Goal: Task Accomplishment & Management: Manage account settings

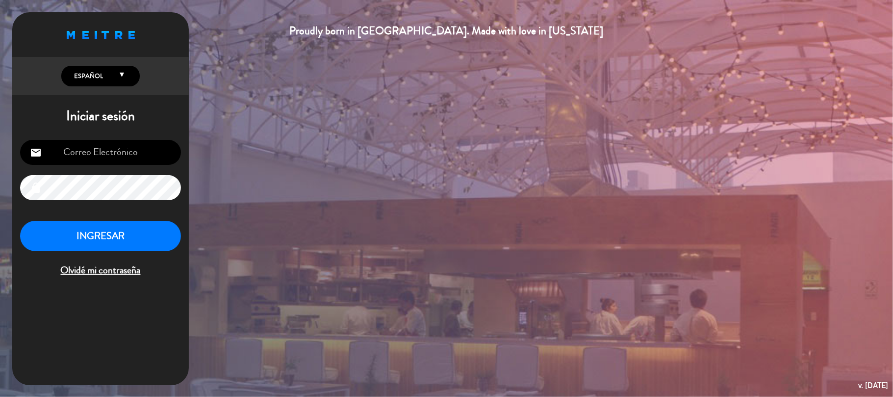
type input "[EMAIL_ADDRESS][DOMAIN_NAME]"
click at [137, 240] on button "INGRESAR" at bounding box center [100, 236] width 161 height 31
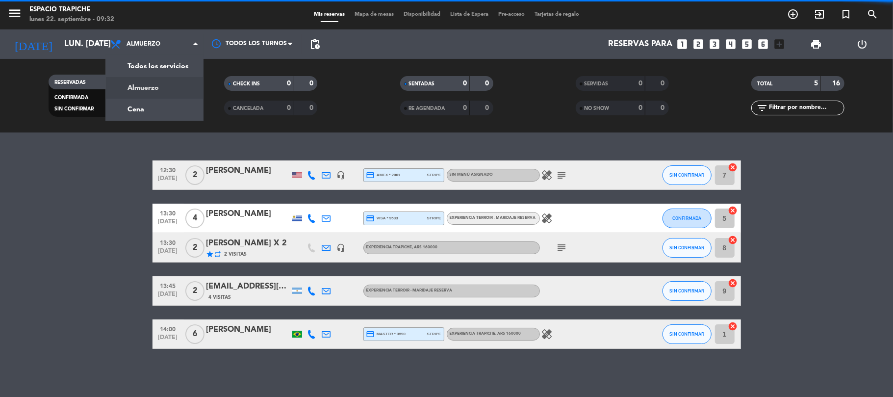
click at [179, 36] on span "Almuerzo" at bounding box center [154, 44] width 98 height 22
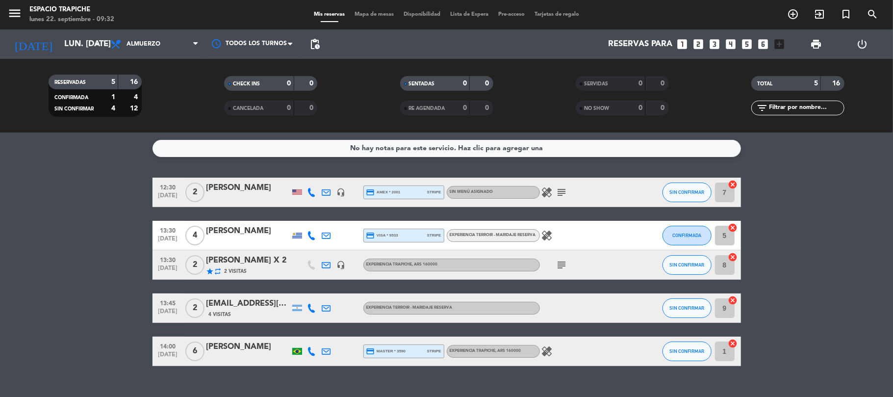
click at [172, 60] on div "RESERVADAS 5 16 CONFIRMADA 1 4 SIN CONFIRMAR 4 12 CHECK INS 0 0 CANCELADA 0 0 S…" at bounding box center [446, 96] width 893 height 74
click at [174, 53] on span "Almuerzo" at bounding box center [154, 44] width 98 height 22
drag, startPoint x: 173, startPoint y: 51, endPoint x: 173, endPoint y: 59, distance: 8.4
click at [173, 50] on span "Almuerzo" at bounding box center [154, 44] width 98 height 22
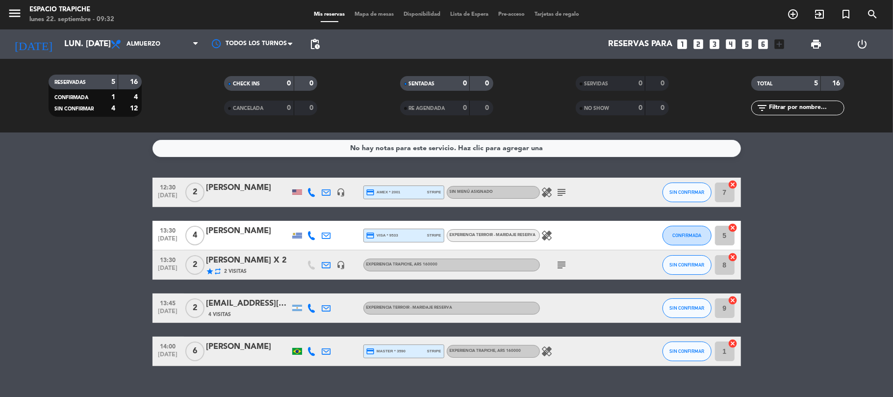
click at [173, 50] on span "Almuerzo" at bounding box center [154, 44] width 98 height 22
click at [166, 53] on div "Todos los servicios Almuerzo Cena Almuerzo Todos los servicios Almuerzo Cena" at bounding box center [154, 43] width 98 height 29
click at [166, 53] on span "Almuerzo" at bounding box center [154, 44] width 98 height 22
click at [156, 47] on span "Almuerzo" at bounding box center [154, 44] width 98 height 22
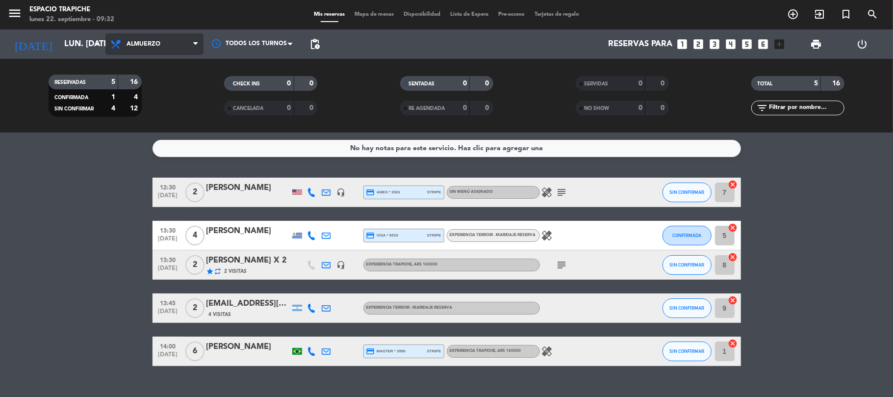
click at [155, 47] on span "Almuerzo" at bounding box center [144, 44] width 34 height 7
click at [155, 48] on span "Almuerzo" at bounding box center [154, 44] width 98 height 22
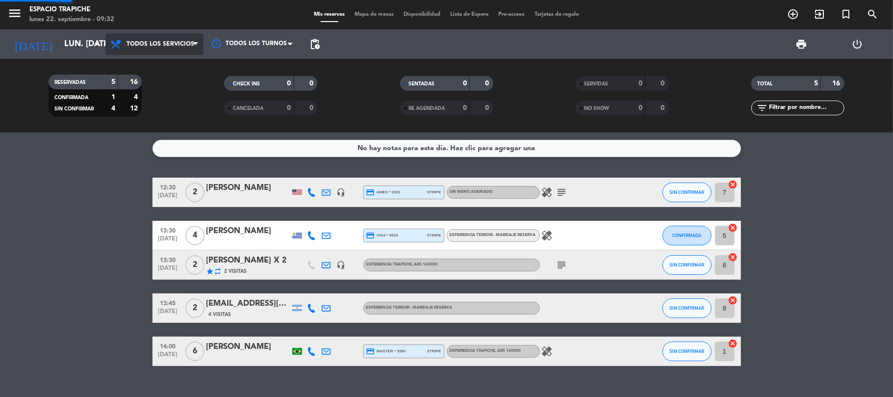
click at [159, 66] on div "menu Espacio Trapiche lunes 22. septiembre - 09:32 Mis reservas Mapa de mesas D…" at bounding box center [446, 66] width 893 height 132
click at [159, 66] on div "RESERVADAS 5 16 CONFIRMADA 1 4 SIN CONFIRMAR 4 12 CHECK INS 0 0 CANCELADA 0 0 S…" at bounding box center [446, 96] width 893 height 74
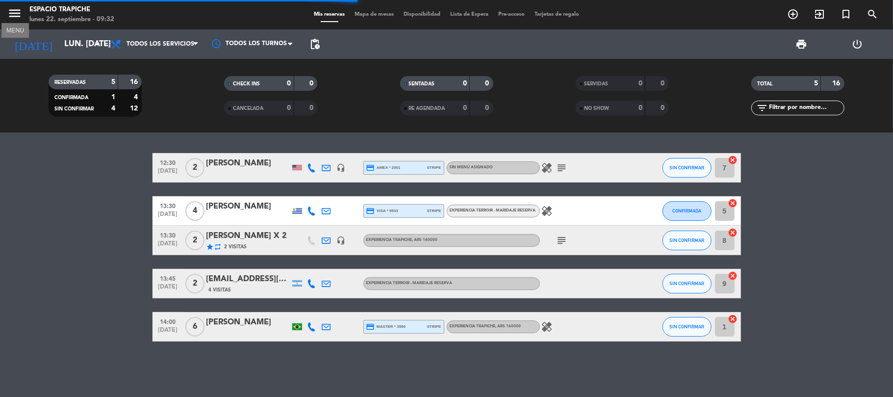
click at [20, 19] on icon "menu" at bounding box center [14, 13] width 15 height 15
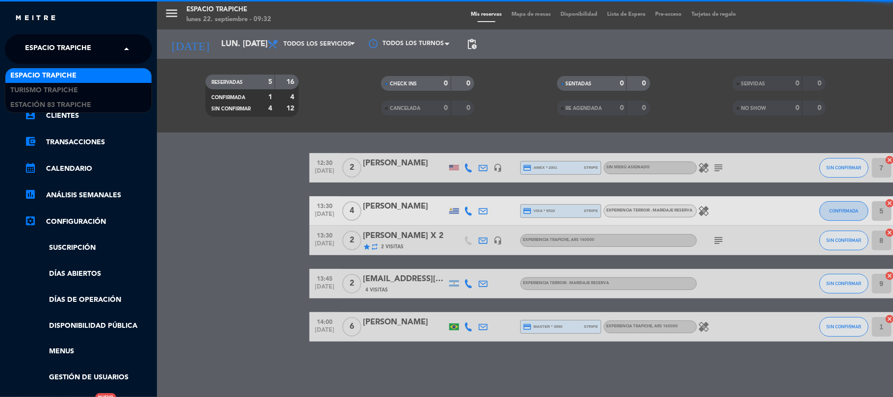
drag, startPoint x: 42, startPoint y: 55, endPoint x: 42, endPoint y: 61, distance: 5.9
click at [42, 54] on span "Espacio Trapiche" at bounding box center [58, 49] width 66 height 21
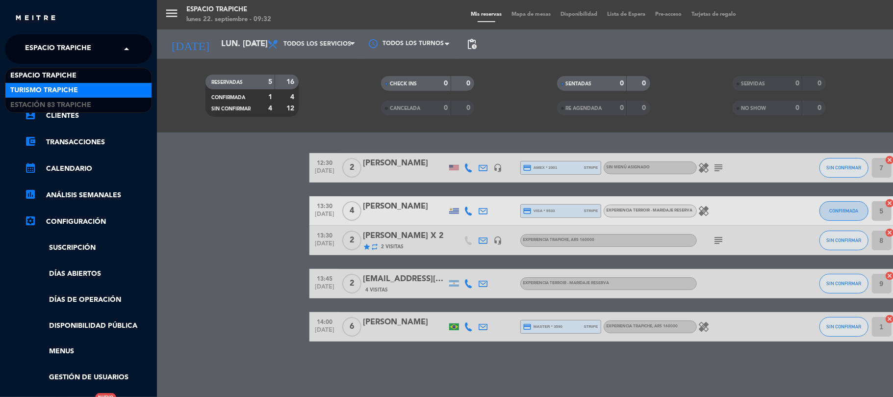
click at [41, 89] on span "Turismo Trapiche" at bounding box center [44, 90] width 68 height 11
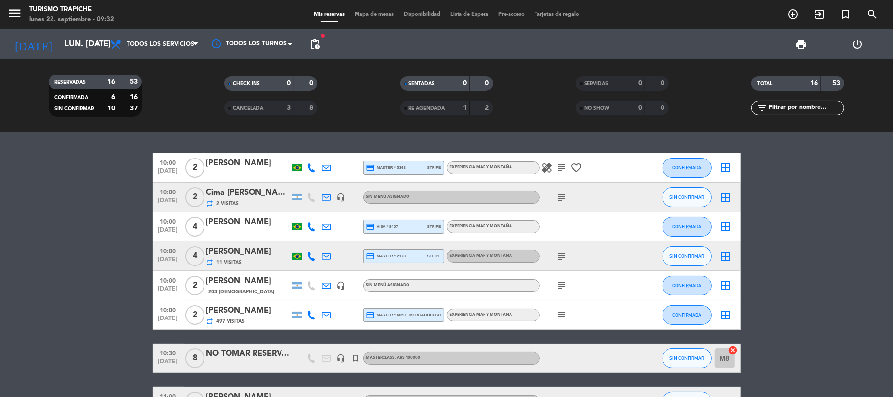
click at [319, 38] on span "pending_actions" at bounding box center [315, 44] width 12 height 12
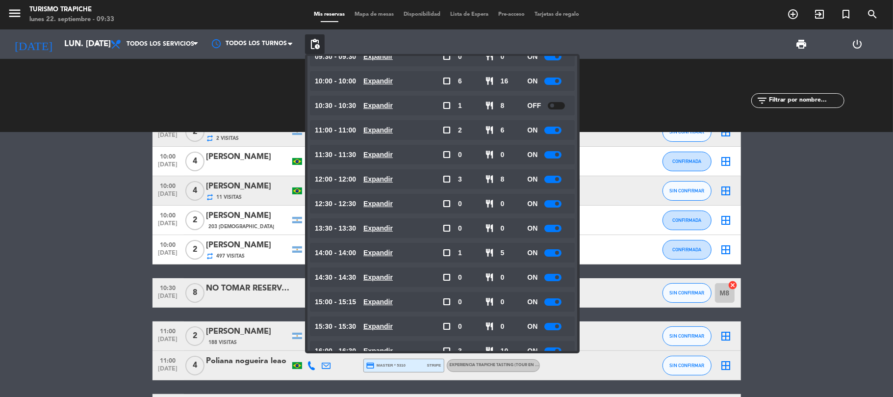
scroll to position [65, 0]
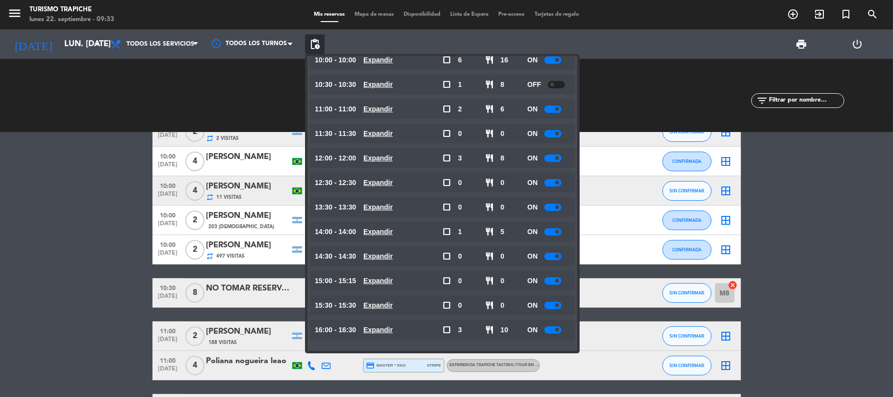
click at [89, 258] on bookings-row "10:00 [DATE] 2 [PERSON_NAME] credit_card master * 5363 stripe EXPERIENCIA MAR Y…" at bounding box center [446, 358] width 893 height 540
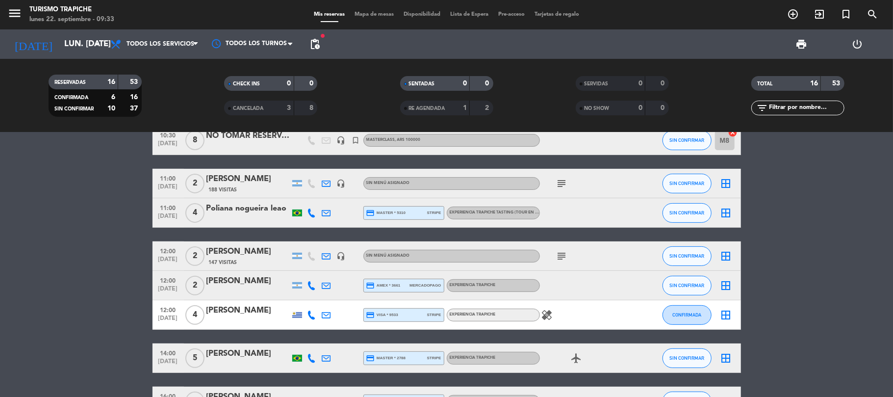
scroll to position [196, 0]
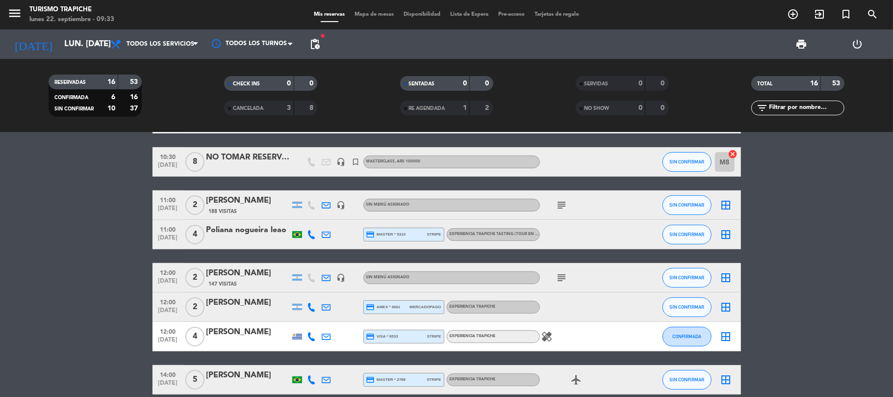
click at [326, 203] on icon at bounding box center [326, 205] width 9 height 9
click at [329, 238] on icon at bounding box center [326, 234] width 9 height 9
click at [328, 236] on icon at bounding box center [326, 234] width 9 height 9
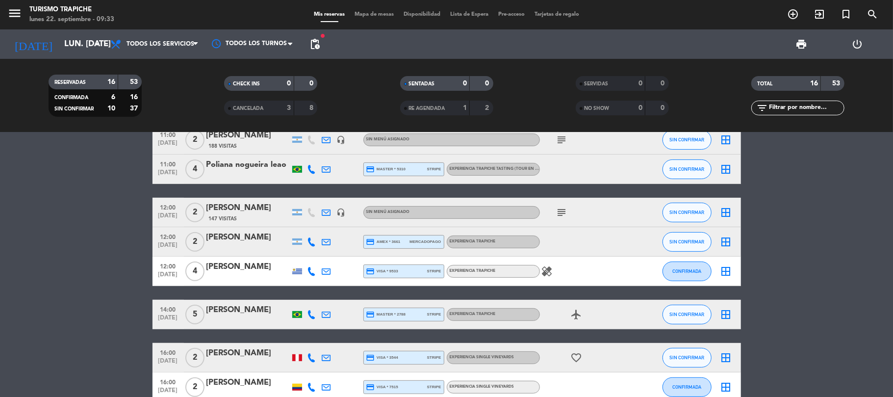
click at [328, 242] on icon at bounding box center [326, 241] width 9 height 9
click at [332, 210] on div at bounding box center [326, 212] width 15 height 29
click at [322, 214] on icon at bounding box center [326, 212] width 9 height 9
click at [554, 214] on div "subject" at bounding box center [584, 212] width 88 height 29
click at [559, 212] on icon "subject" at bounding box center [562, 213] width 12 height 12
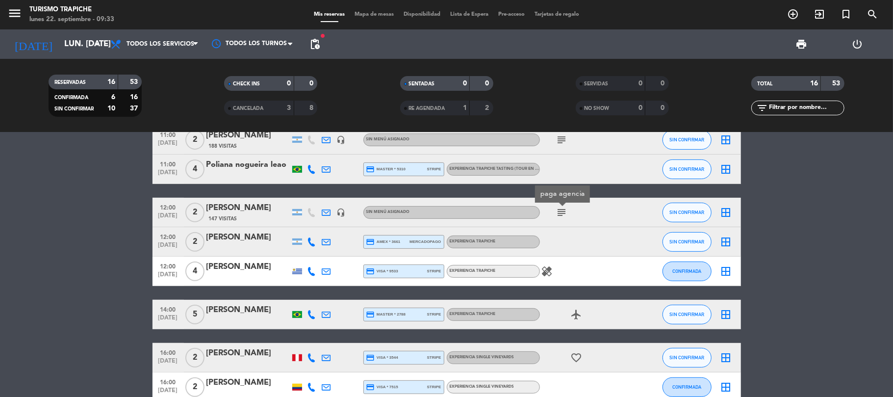
click at [564, 210] on icon "subject" at bounding box center [562, 213] width 12 height 12
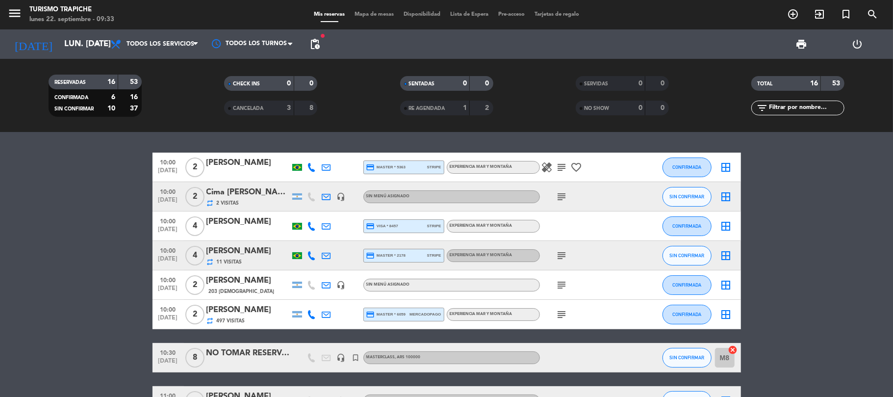
scroll to position [0, 0]
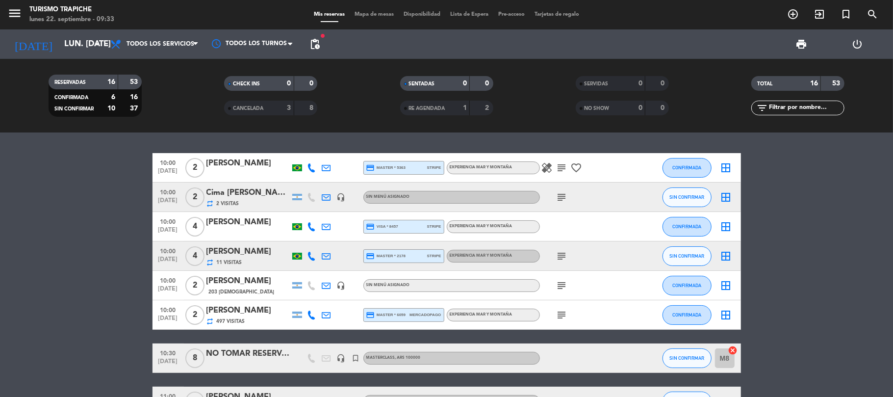
click at [564, 314] on icon "subject" at bounding box center [562, 315] width 12 height 12
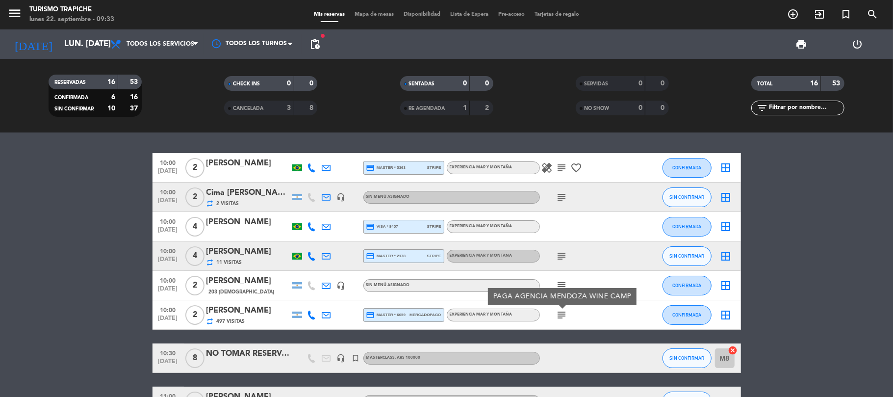
click at [560, 288] on div "PAGA AGENCIA MENDOZA WINE CAMP" at bounding box center [562, 296] width 149 height 17
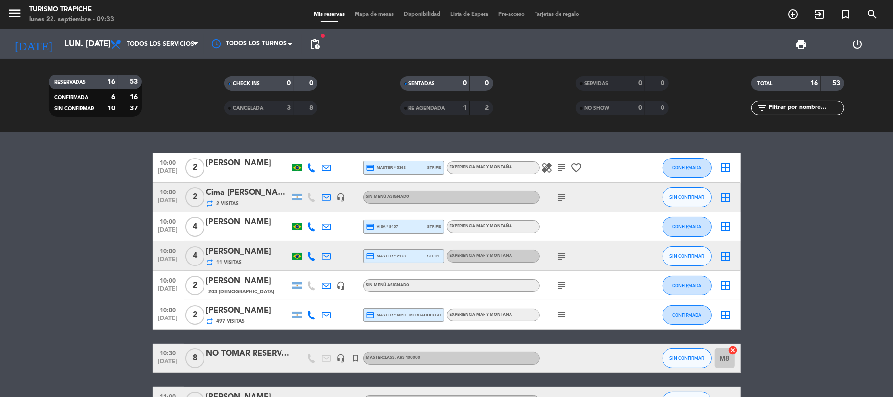
click at [559, 282] on icon "subject" at bounding box center [562, 286] width 12 height 12
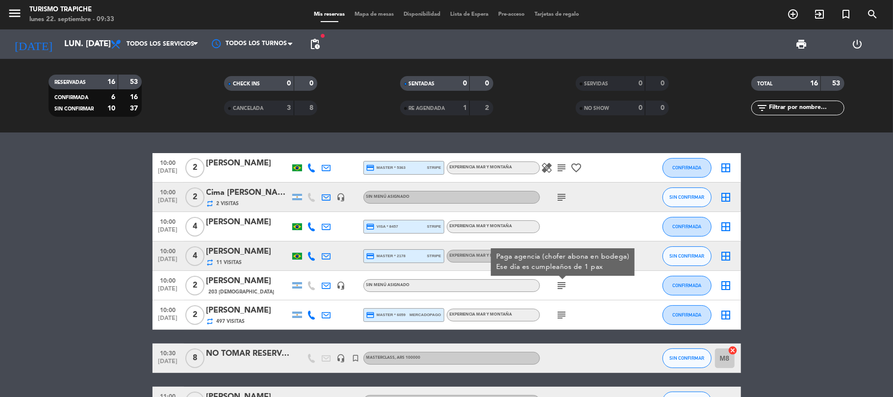
click at [566, 249] on div "Paga agencia (chofer abona en bodega) Ese día es cumpleaños de 1 pax" at bounding box center [563, 261] width 144 height 27
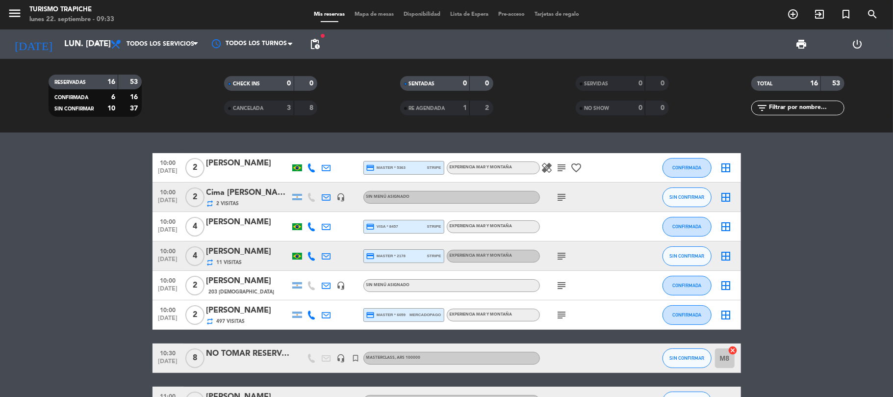
click at [566, 249] on div "subject" at bounding box center [584, 255] width 88 height 29
click at [565, 254] on icon "subject" at bounding box center [562, 256] width 12 height 12
click at [564, 253] on icon "subject" at bounding box center [562, 256] width 12 height 12
click at [564, 166] on icon "subject" at bounding box center [562, 168] width 12 height 12
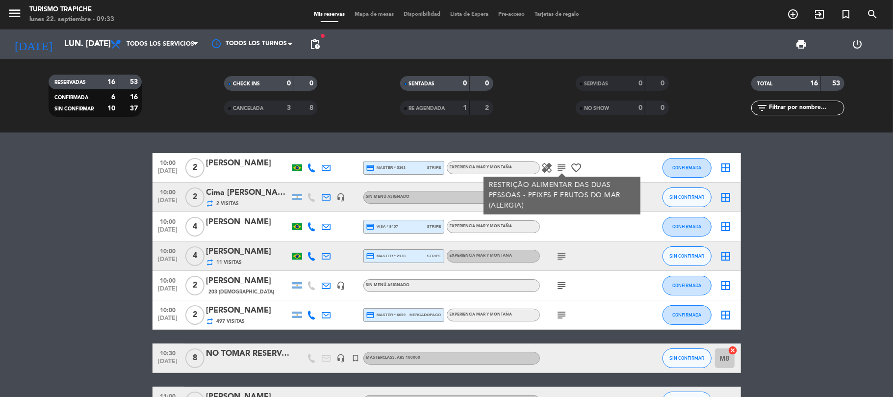
click at [561, 189] on div "RESTRIÇÃO ALIMENTAR DAS DUAS PESSOAS - PEIXES E FRUTOS DO MAR (ALERGIA)" at bounding box center [562, 195] width 147 height 31
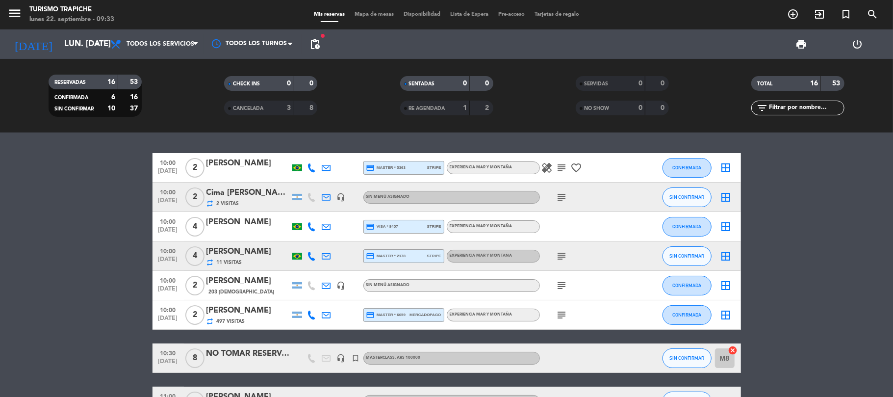
click at [559, 193] on icon "subject" at bounding box center [562, 197] width 12 height 12
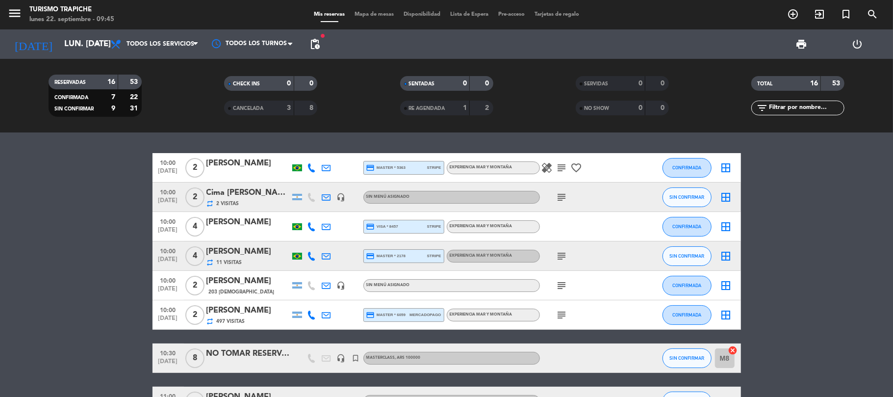
drag, startPoint x: 85, startPoint y: 294, endPoint x: 77, endPoint y: 291, distance: 8.6
click at [260, 171] on div at bounding box center [248, 174] width 83 height 8
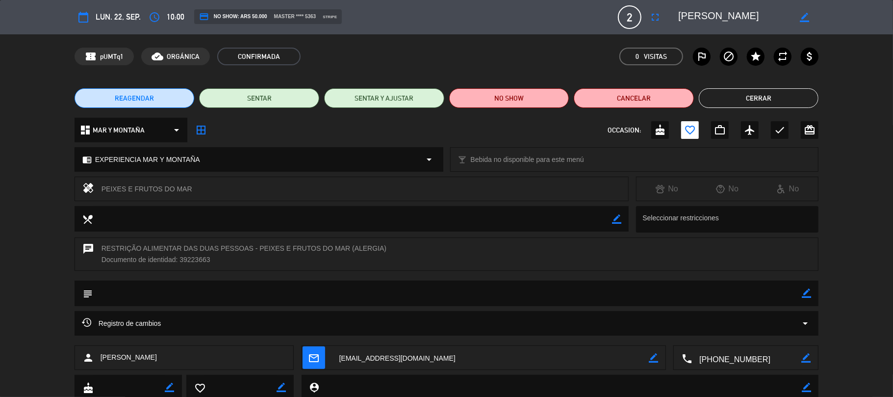
click at [849, 293] on div "subject border_color" at bounding box center [446, 296] width 893 height 30
click at [889, 314] on div "Registro de cambios arrow_drop_down" at bounding box center [446, 328] width 893 height 34
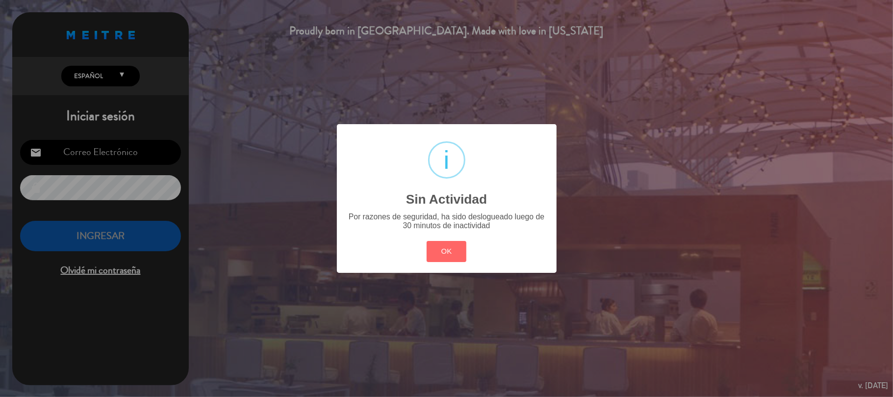
type input "[EMAIL_ADDRESS][DOMAIN_NAME]"
